Goal: Information Seeking & Learning: Check status

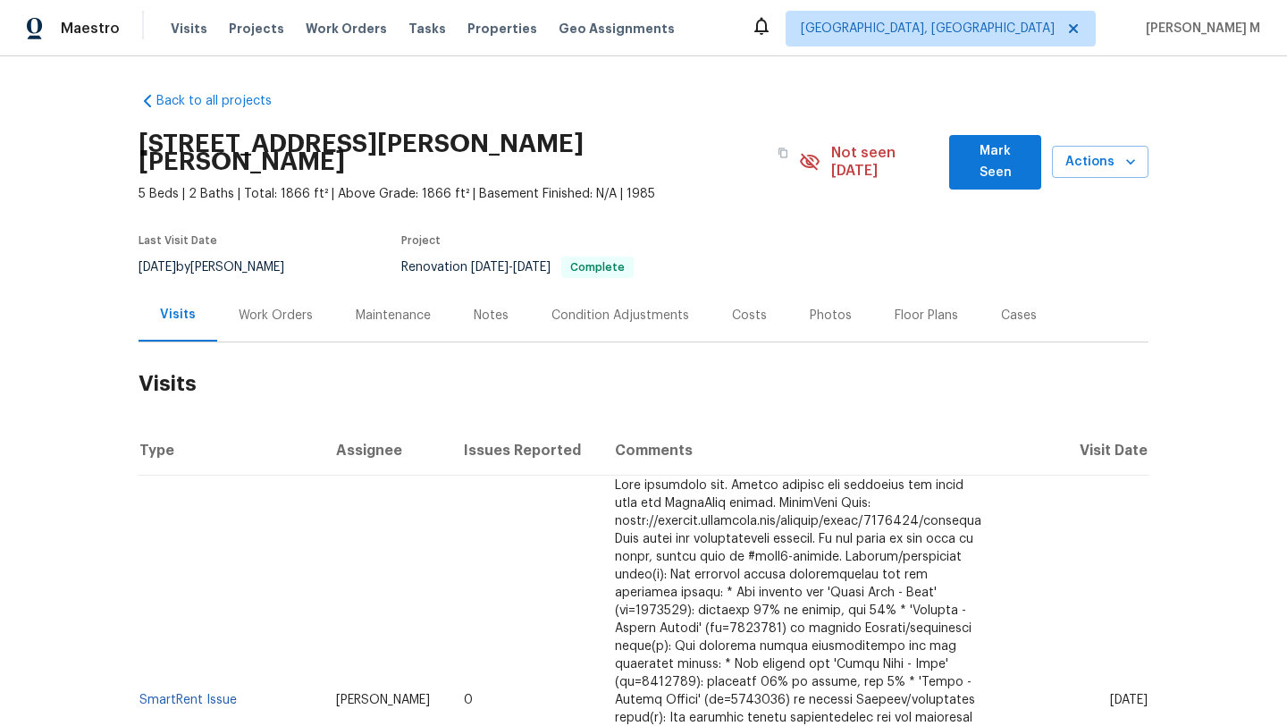
scroll to position [88, 0]
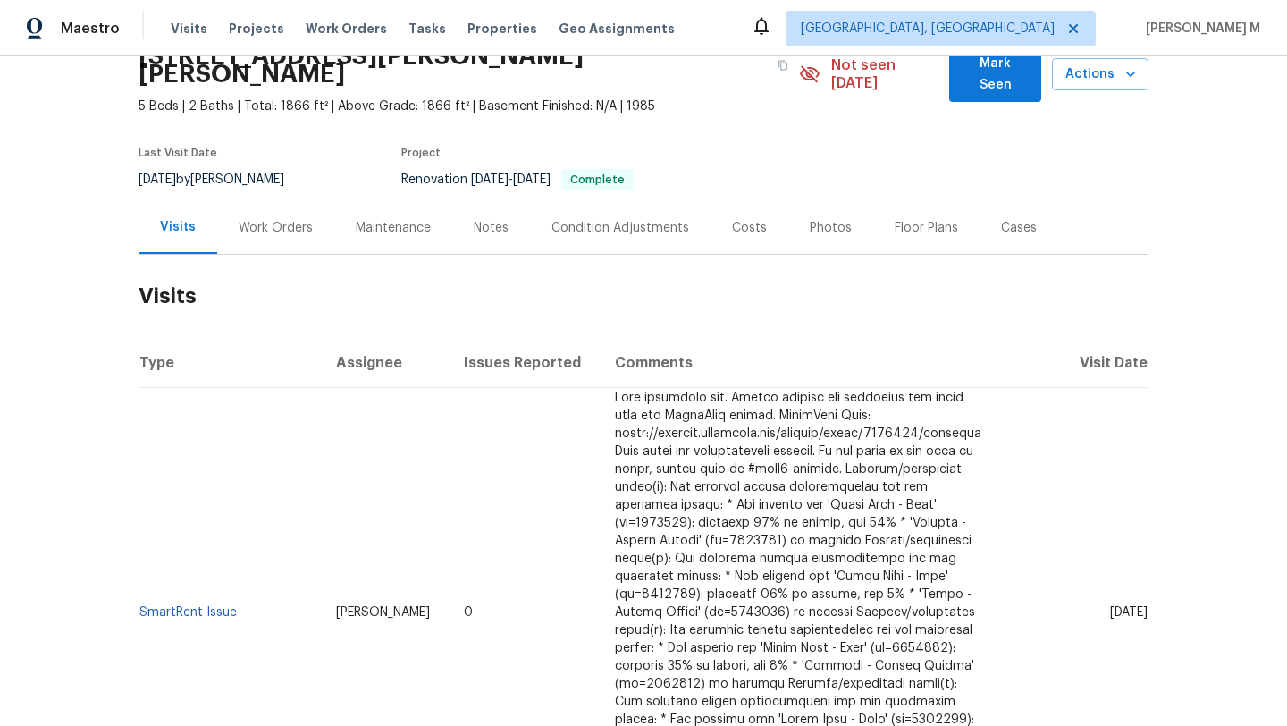
drag, startPoint x: 1074, startPoint y: 579, endPoint x: 1109, endPoint y: 578, distance: 35.8
click at [1110, 606] on span "[DATE]" at bounding box center [1129, 612] width 38 height 13
copy span "[DATE]"
click at [288, 223] on div "Work Orders" at bounding box center [275, 227] width 117 height 53
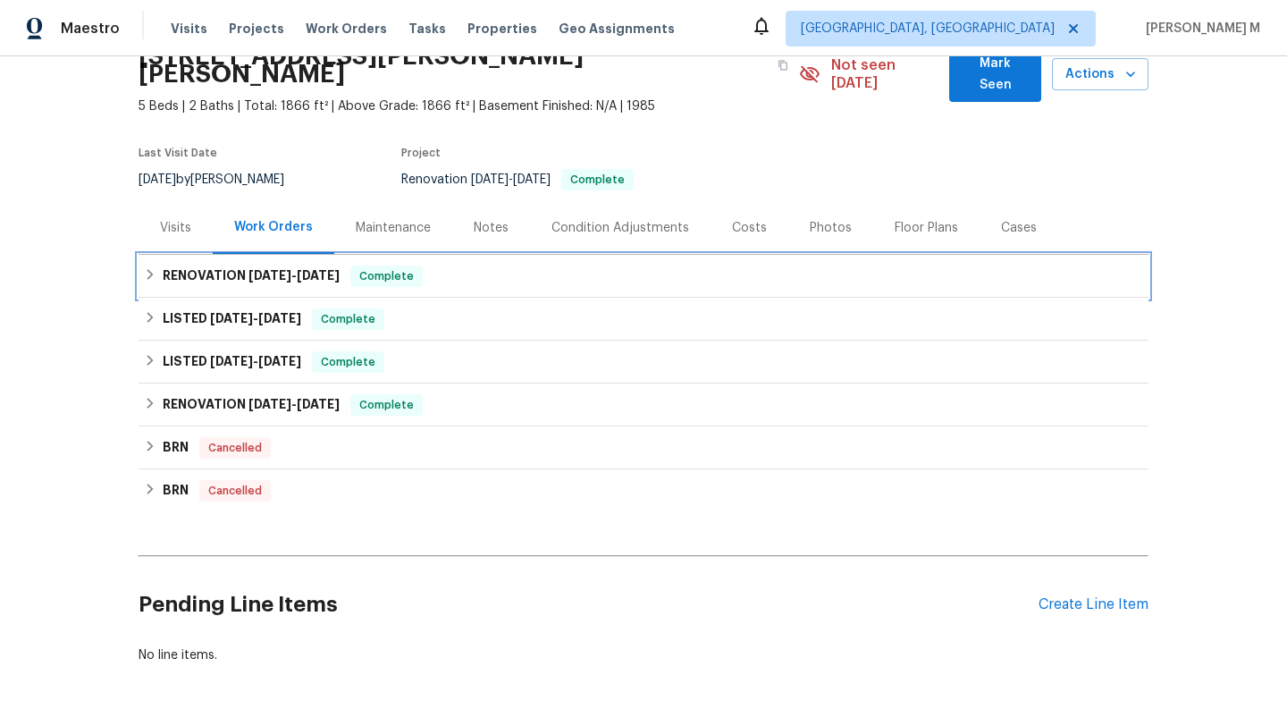
click at [270, 269] on span "[DATE]" at bounding box center [270, 275] width 43 height 13
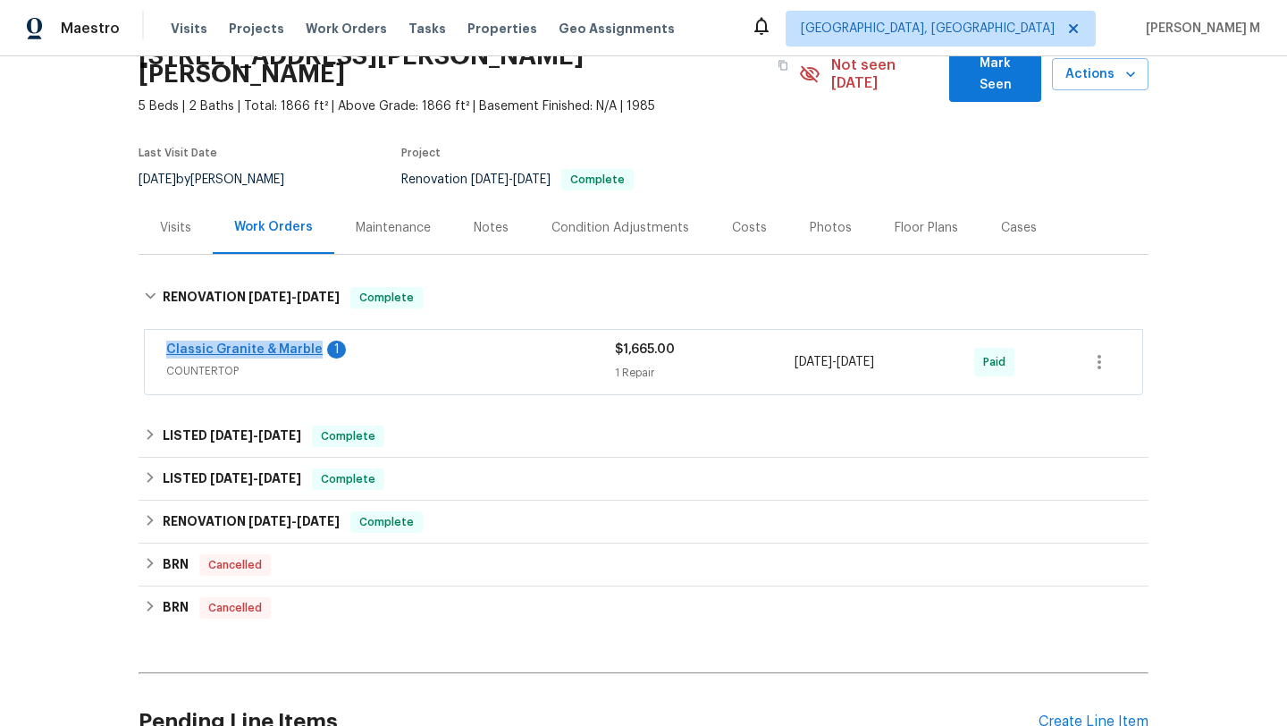
drag, startPoint x: 148, startPoint y: 331, endPoint x: 305, endPoint y: 332, distance: 156.4
click at [305, 332] on div "Classic Granite & Marble 1 COUNTERTOP $1,665.00 1 Repair [DATE] - [DATE] Paid" at bounding box center [644, 362] width 998 height 64
copy link "Classic Granite & Marble"
click at [548, 341] on div "Classic Granite & Marble 1" at bounding box center [390, 351] width 449 height 21
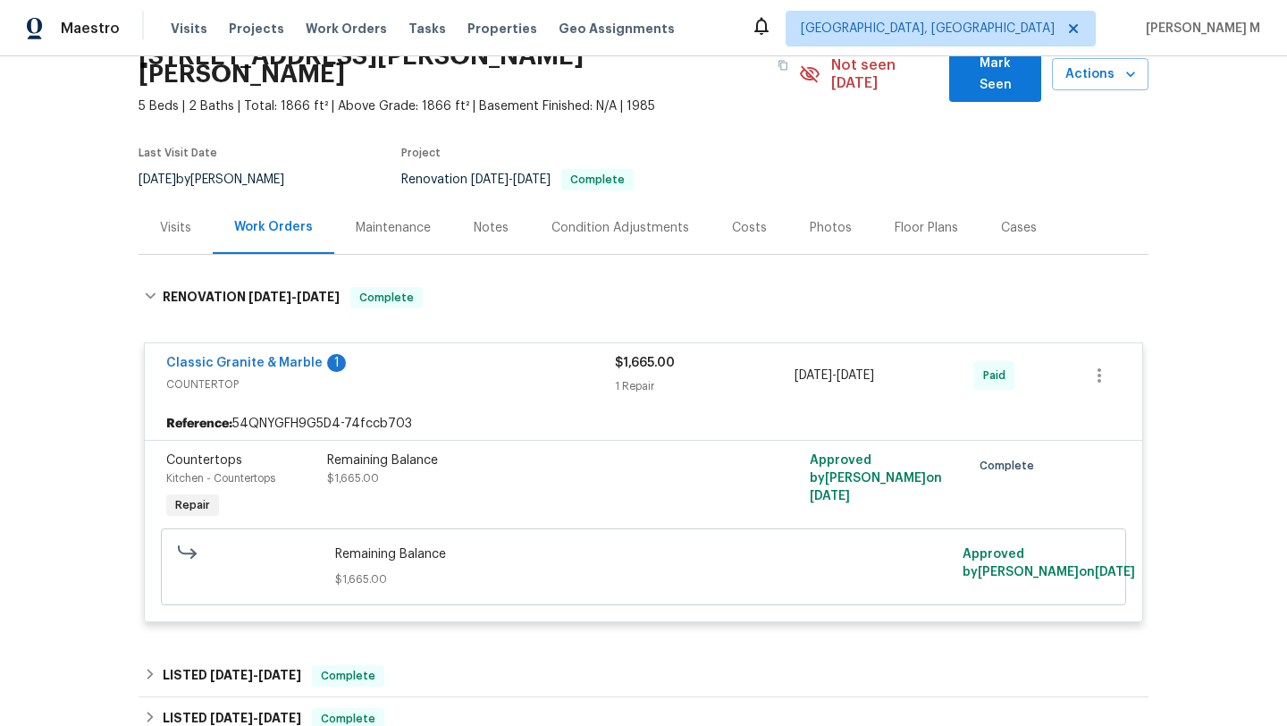
copy span "[DATE] - [DATE]"
drag, startPoint x: 789, startPoint y: 356, endPoint x: 902, endPoint y: 356, distance: 112.6
click at [874, 367] on span "[DATE] - [DATE]" at bounding box center [835, 376] width 80 height 18
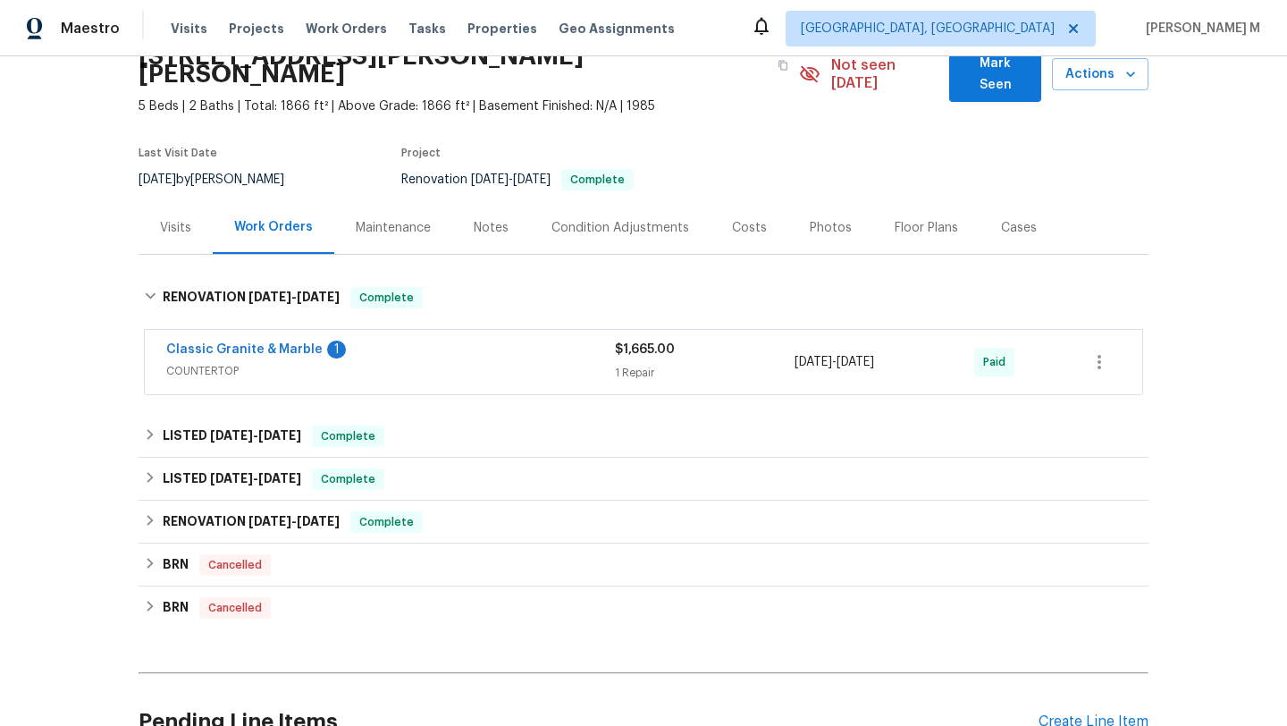
click at [1005, 219] on div "Cases" at bounding box center [1019, 228] width 36 height 18
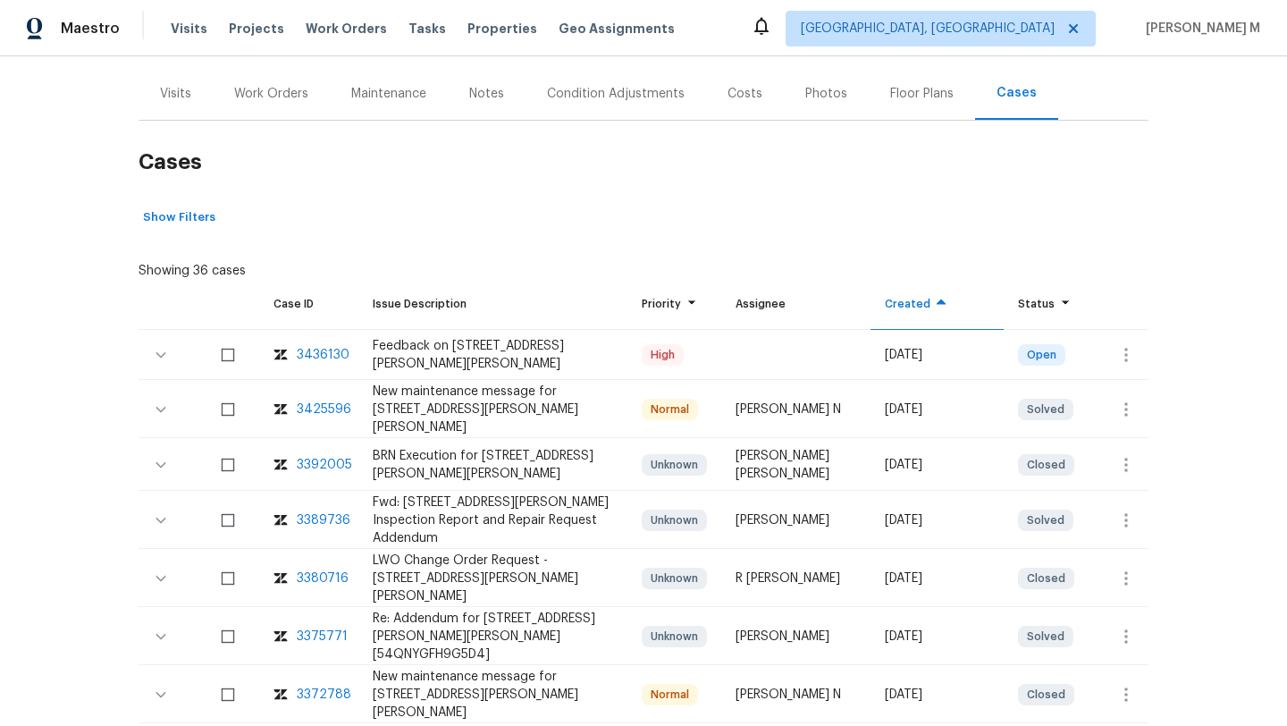
scroll to position [234, 0]
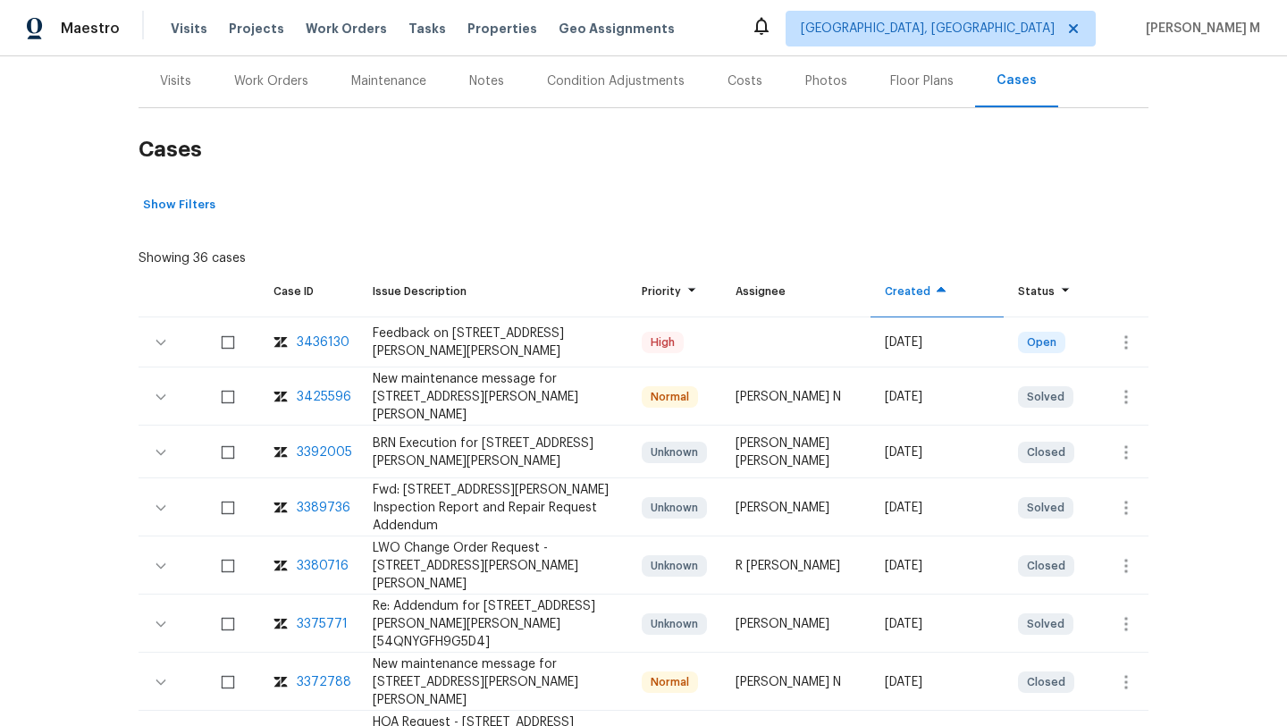
click at [316, 499] on div "3389736" at bounding box center [324, 508] width 54 height 18
click at [325, 443] on div "3392005" at bounding box center [324, 452] width 55 height 18
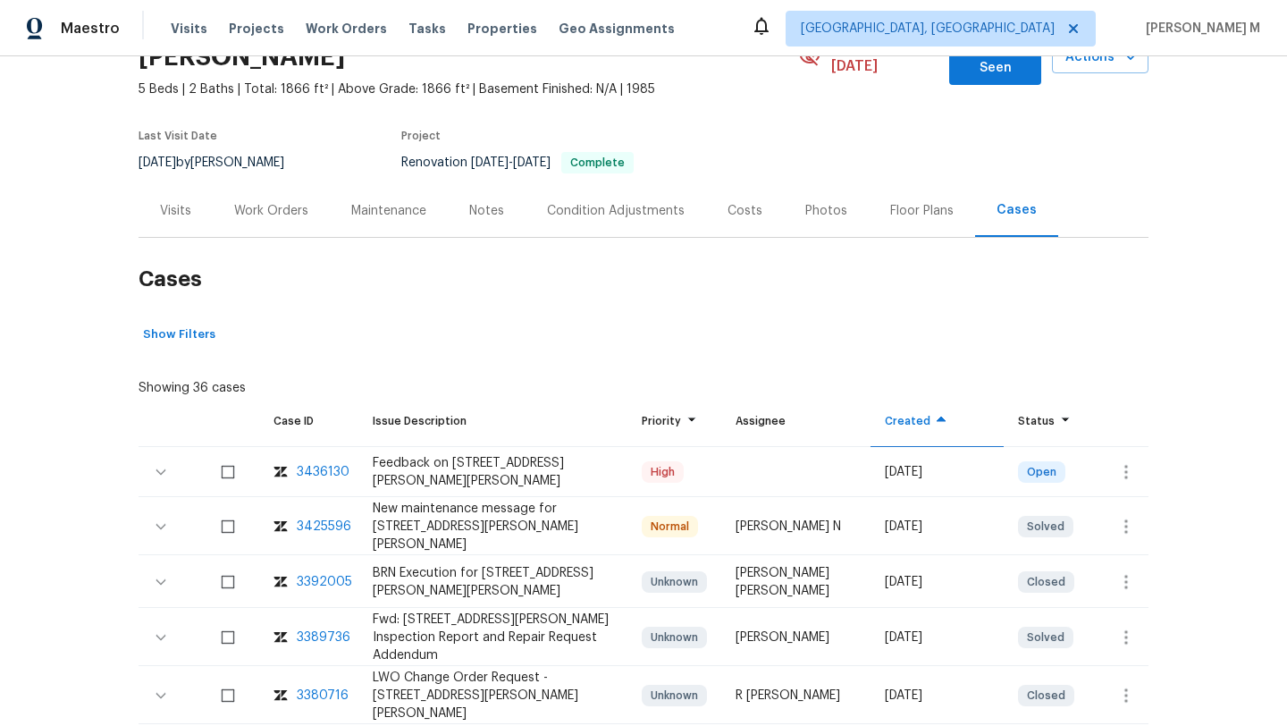
scroll to position [0, 0]
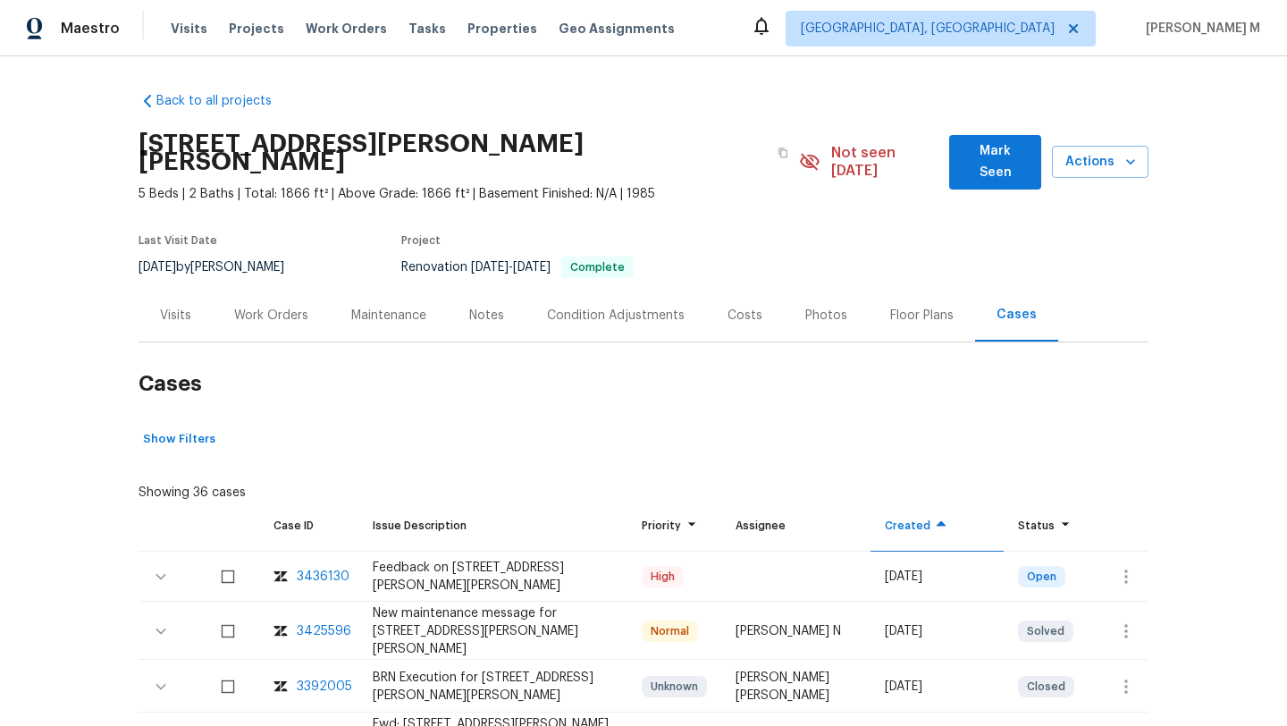
click at [179, 307] on div "Visits" at bounding box center [175, 316] width 31 height 18
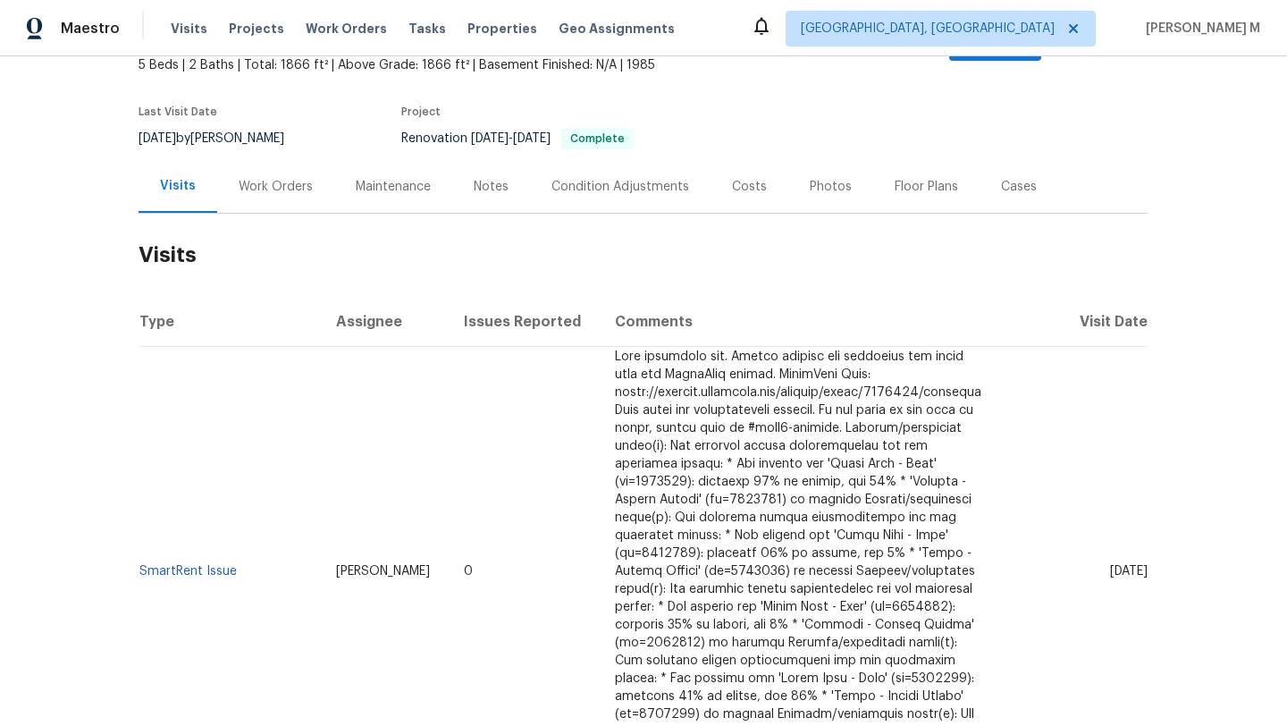
scroll to position [131, 0]
click at [210, 563] on link "SmartRent Issue" at bounding box center [187, 569] width 97 height 13
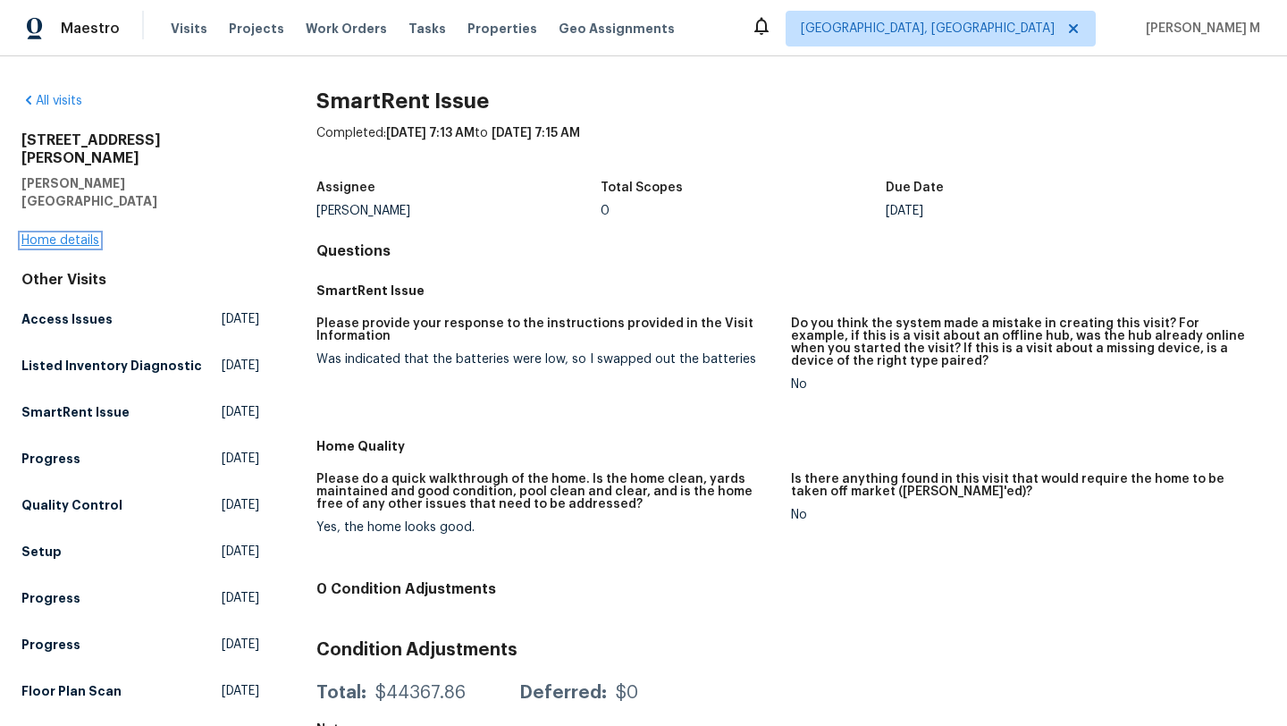
click at [89, 234] on link "Home details" at bounding box center [60, 240] width 78 height 13
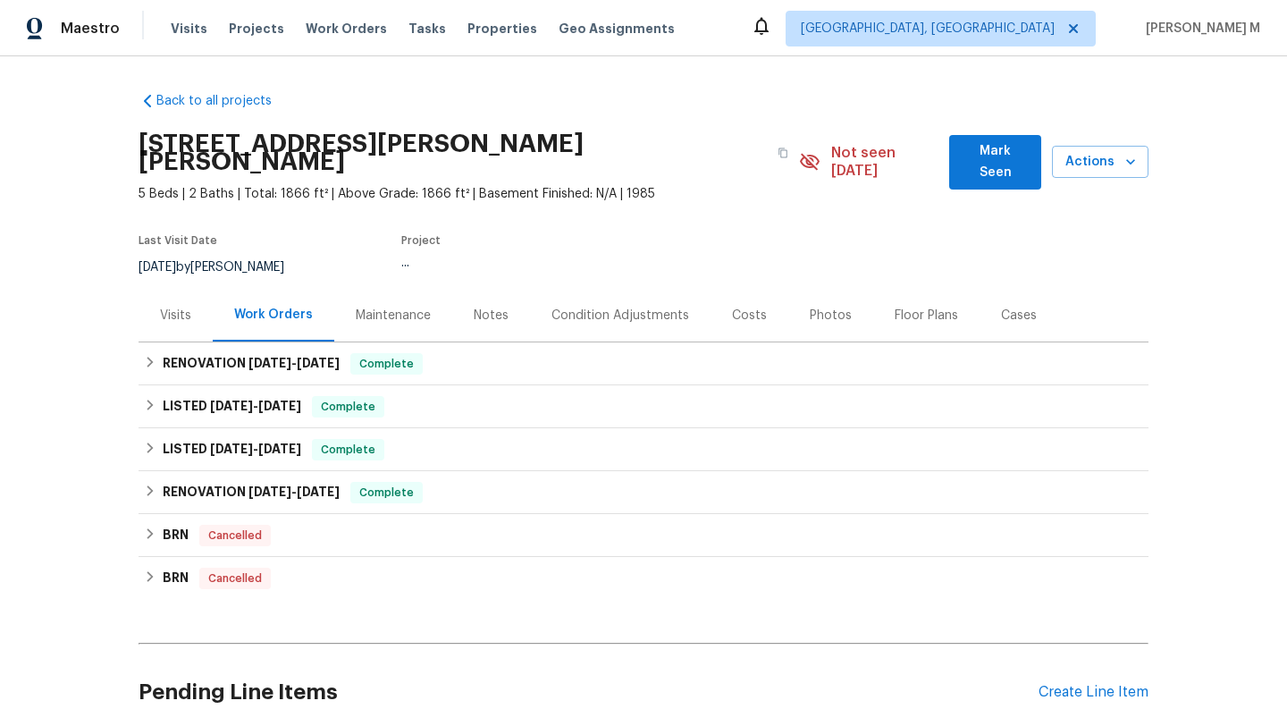
click at [178, 307] on div "Visits" at bounding box center [175, 316] width 31 height 18
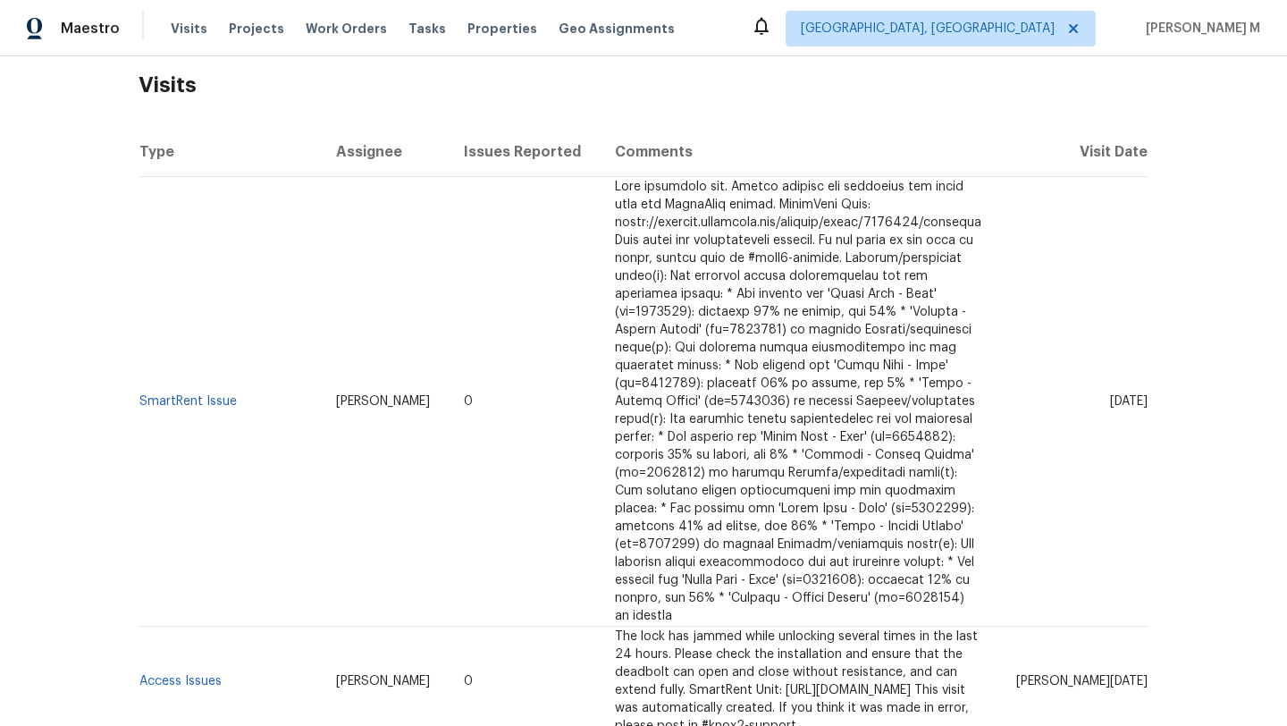
scroll to position [483, 0]
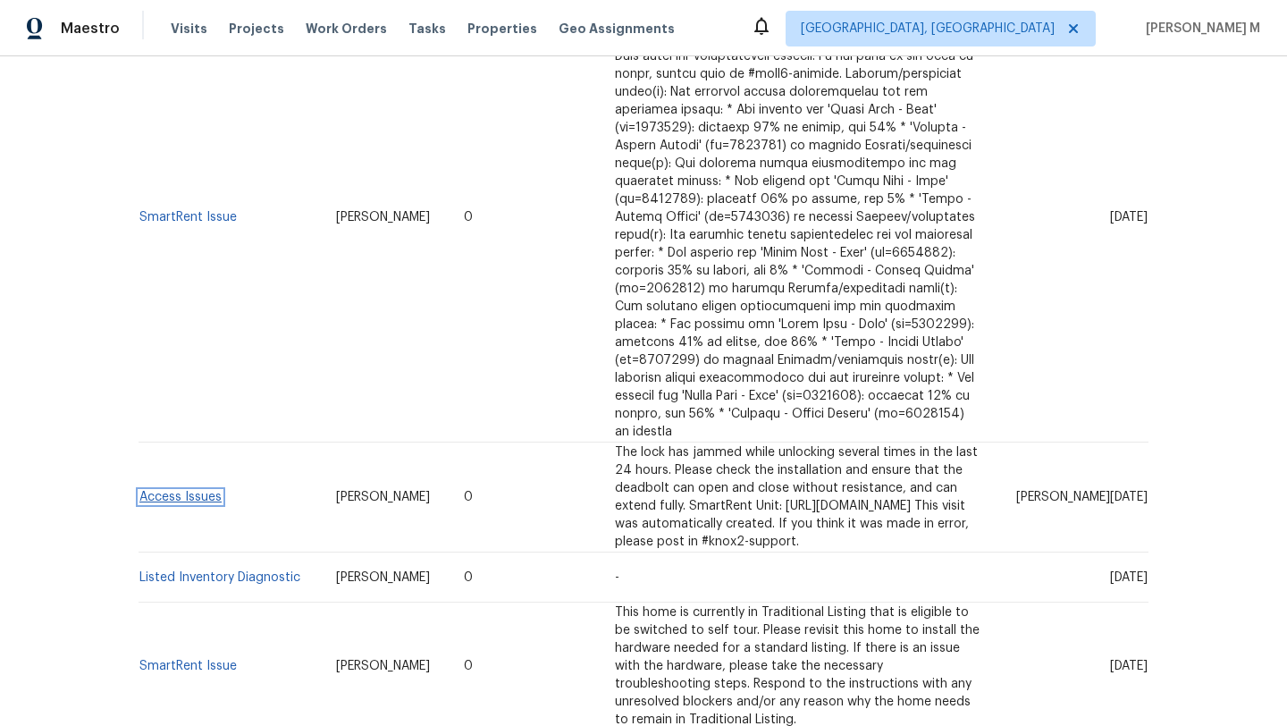
click at [199, 491] on link "Access Issues" at bounding box center [180, 497] width 82 height 13
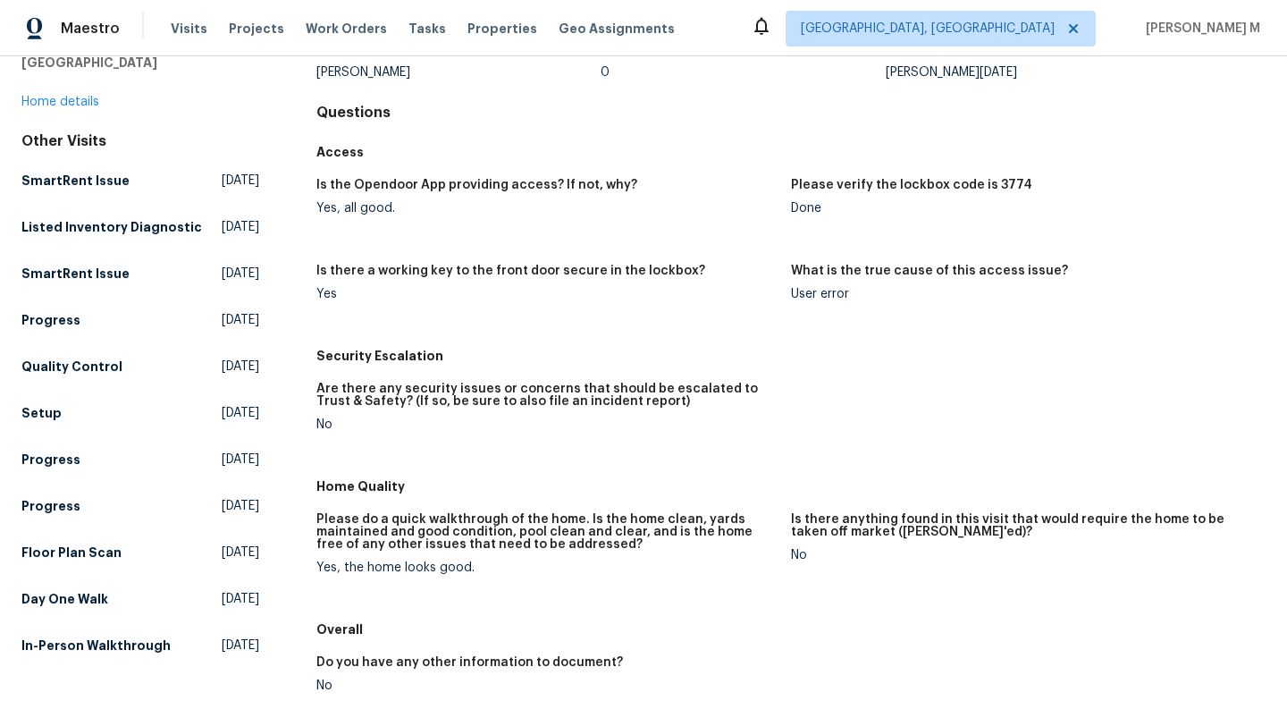
scroll to position [88, 0]
